Goal: Task Accomplishment & Management: Manage account settings

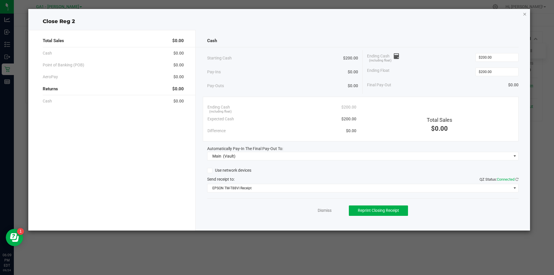
click at [524, 13] on icon "button" at bounding box center [525, 13] width 4 height 7
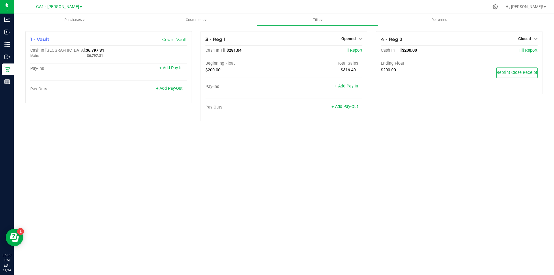
click at [348, 189] on div "Purchases Summary of purchases Fulfillment All purchases Customers All customer…" at bounding box center [284, 144] width 540 height 261
drag, startPoint x: 59, startPoint y: 164, endPoint x: 30, endPoint y: 44, distance: 123.7
click at [58, 163] on div "Purchases Summary of purchases Fulfillment All purchases Customers All customer…" at bounding box center [284, 144] width 540 height 261
click at [224, 188] on div "Purchases Summary of purchases Fulfillment All purchases Customers All customer…" at bounding box center [284, 144] width 540 height 261
click at [225, 180] on div "Purchases Summary of purchases Fulfillment All purchases Customers All customer…" at bounding box center [284, 144] width 540 height 261
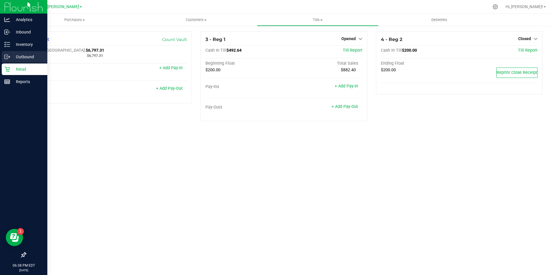
click at [1, 54] on link "Outbound" at bounding box center [23, 57] width 47 height 12
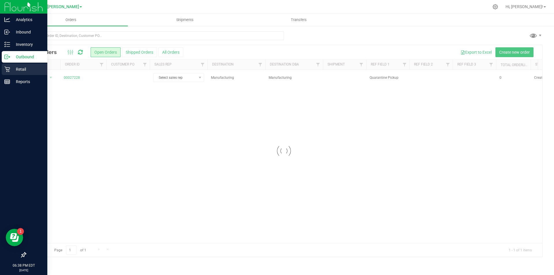
click at [27, 67] on p "Retail" at bounding box center [27, 69] width 35 height 7
click at [9, 66] on div "Retail" at bounding box center [25, 70] width 46 height 12
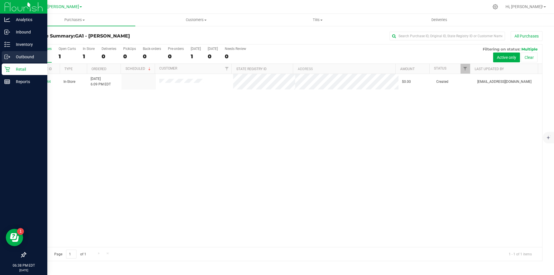
click at [12, 55] on p "Outbound" at bounding box center [27, 56] width 35 height 7
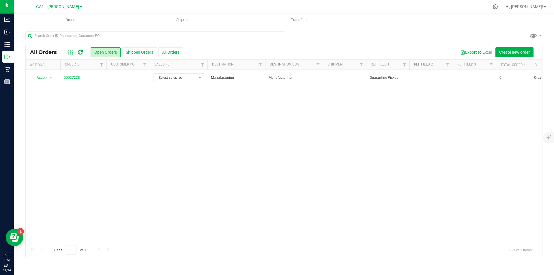
drag, startPoint x: 212, startPoint y: 238, endPoint x: 237, endPoint y: 236, distance: 24.9
click at [237, 236] on div "Action Action Cancel order Change facility Clone order Edit order Mark as fully…" at bounding box center [284, 156] width 517 height 173
click at [217, 25] on uib-tab-heading "Shipments" at bounding box center [184, 20] width 113 height 12
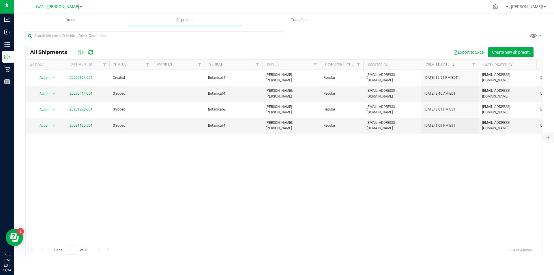
click at [294, 171] on div "Action Action Cancel shipment Edit shipment View shipment 20250804-001 Created …" at bounding box center [284, 156] width 517 height 173
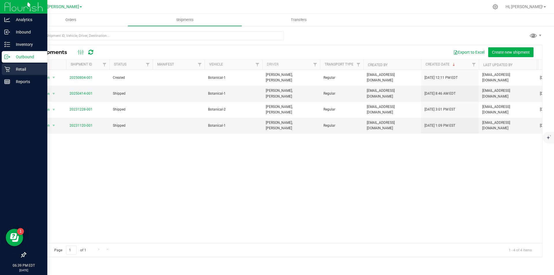
click at [5, 68] on icon at bounding box center [7, 69] width 6 height 6
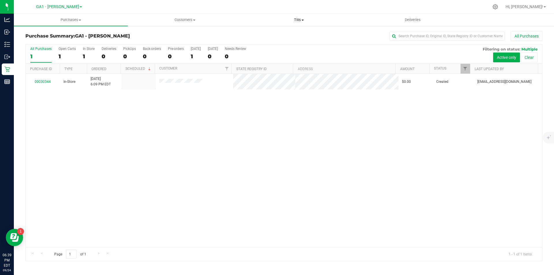
click at [304, 19] on span "Tills" at bounding box center [298, 19] width 113 height 5
click at [287, 32] on li "Manage tills" at bounding box center [299, 34] width 114 height 7
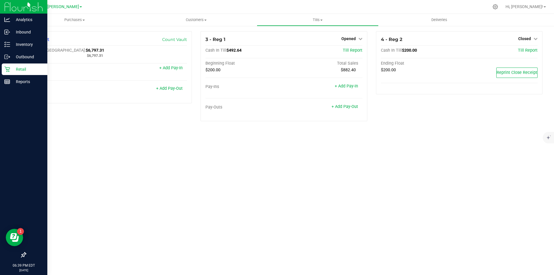
click at [11, 68] on p "Retail" at bounding box center [27, 69] width 35 height 7
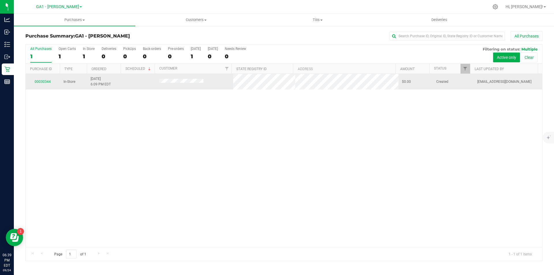
click at [42, 79] on td "00030344" at bounding box center [43, 82] width 34 height 16
click at [42, 83] on link "00030344" at bounding box center [43, 82] width 16 height 4
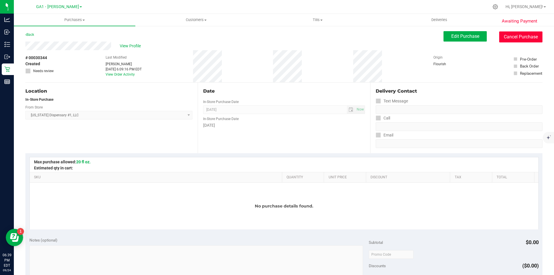
click at [516, 40] on button "Cancel Purchase" at bounding box center [520, 36] width 43 height 11
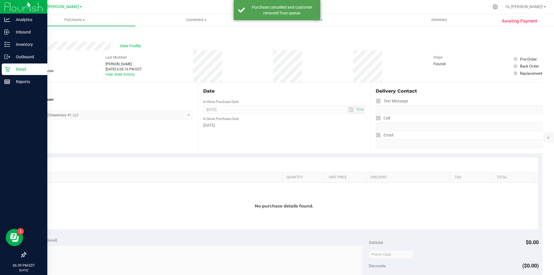
click at [14, 67] on p "Retail" at bounding box center [27, 69] width 35 height 7
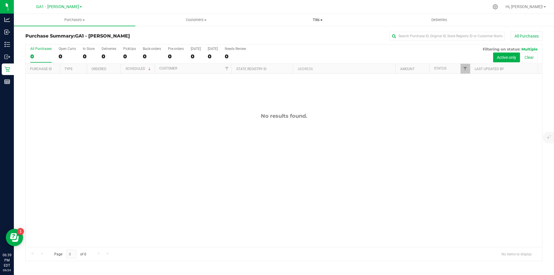
click at [311, 19] on span "Tills" at bounding box center [317, 19] width 121 height 5
click at [297, 37] on li "Manage tills" at bounding box center [318, 34] width 122 height 7
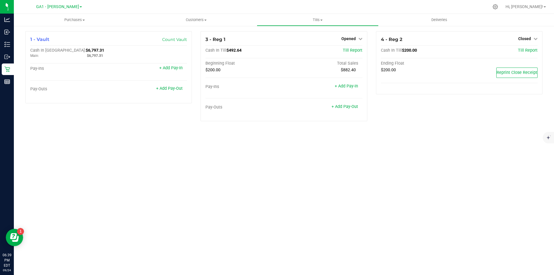
click at [279, 171] on div "Purchases Summary of purchases Fulfillment All purchases Customers All customer…" at bounding box center [284, 144] width 540 height 261
click at [152, 183] on div "Purchases Summary of purchases Fulfillment All purchases Customers All customer…" at bounding box center [284, 144] width 540 height 261
click at [152, 189] on div "Purchases Summary of purchases Fulfillment All purchases Customers All customer…" at bounding box center [284, 144] width 540 height 261
click at [259, 186] on div "Purchases Summary of purchases Fulfillment All purchases Customers All customer…" at bounding box center [284, 144] width 540 height 261
click at [258, 180] on div "Purchases Summary of purchases Fulfillment All purchases Customers All customer…" at bounding box center [284, 144] width 540 height 261
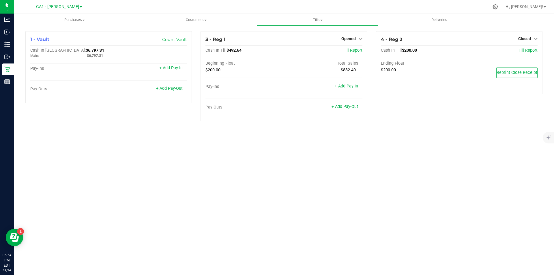
click at [305, 182] on div "Purchases Summary of purchases Fulfillment All purchases Customers All customer…" at bounding box center [284, 144] width 540 height 261
click at [359, 38] on icon at bounding box center [361, 39] width 4 height 4
click at [353, 49] on link "Close Till" at bounding box center [350, 51] width 16 height 5
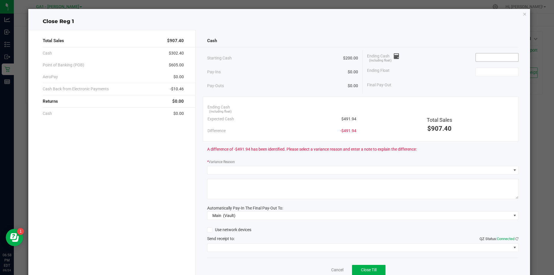
click at [488, 54] on input at bounding box center [497, 57] width 42 height 8
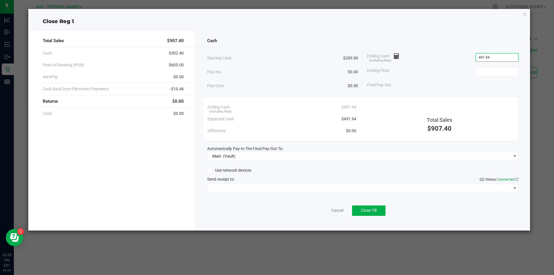
type input "$491.94"
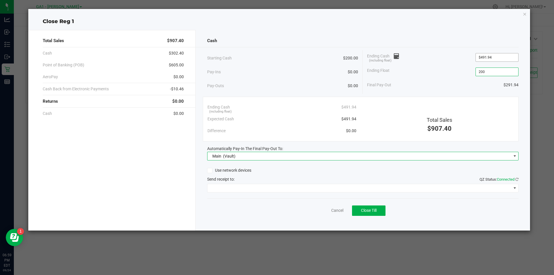
type input "$200.00"
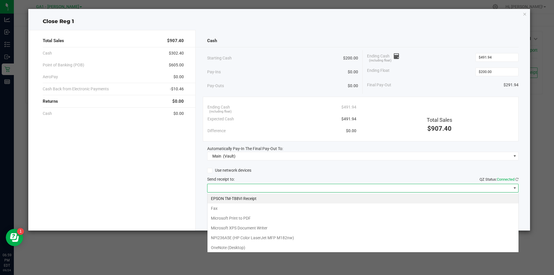
scroll to position [9, 312]
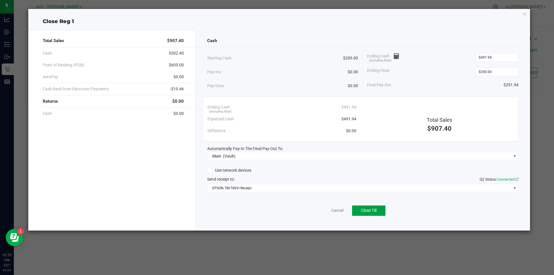
click at [352, 206] on button "Close Till" at bounding box center [368, 211] width 33 height 10
